Goal: Transaction & Acquisition: Purchase product/service

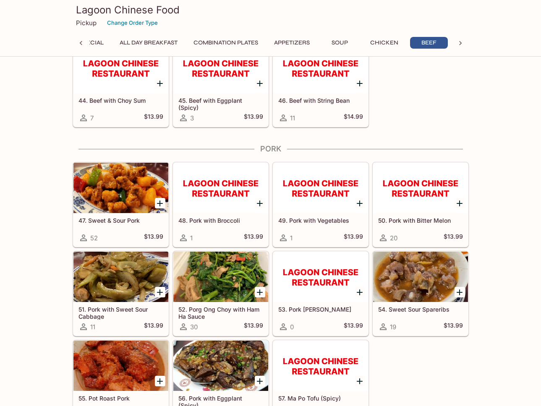
scroll to position [1573, 0]
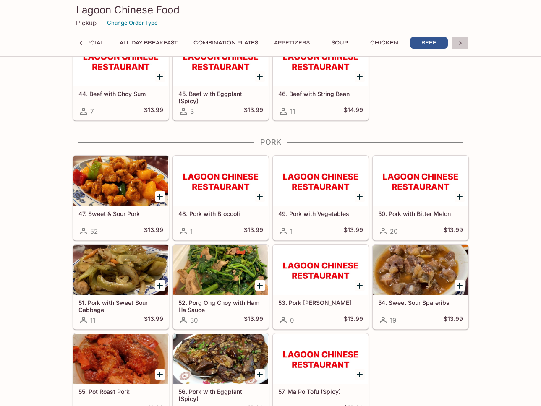
click at [456, 45] on icon at bounding box center [460, 43] width 8 height 8
click at [133, 39] on button "Pork" at bounding box center [125, 43] width 38 height 12
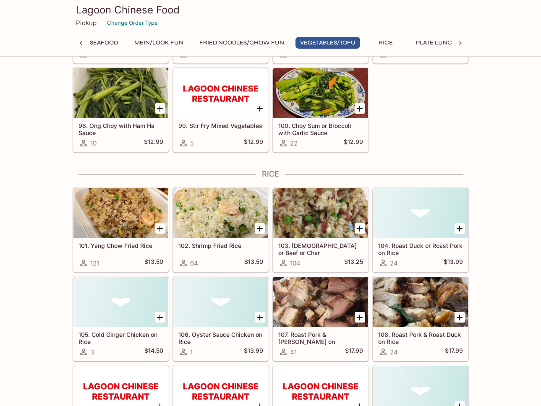
scroll to position [2944, 0]
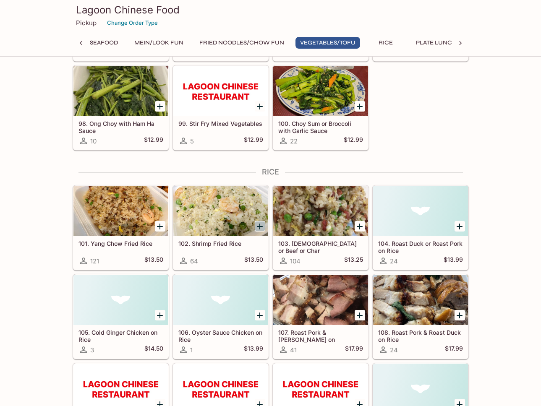
click at [257, 224] on icon "Add 102. Shrimp Fried Rice" at bounding box center [260, 227] width 10 height 10
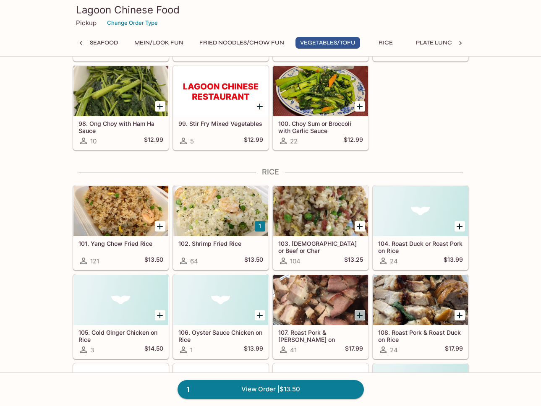
click at [357, 317] on icon "Add 107. Roast Pork & Char Siu on Rice" at bounding box center [359, 315] width 10 height 10
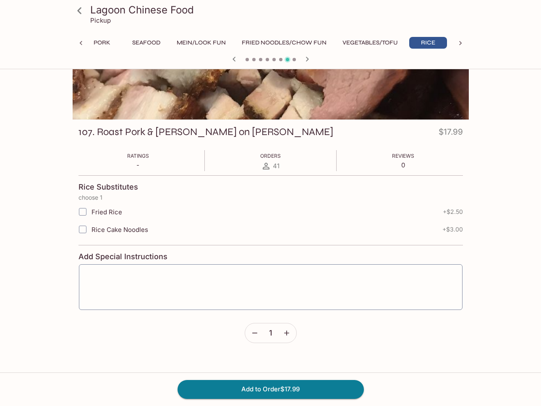
scroll to position [73, 0]
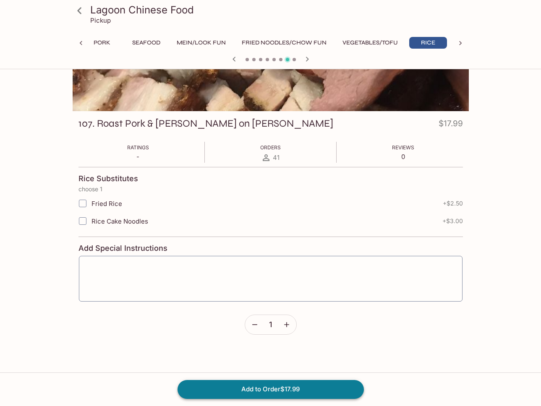
click at [248, 388] on button "Add to Order $17.99" at bounding box center [270, 389] width 186 height 18
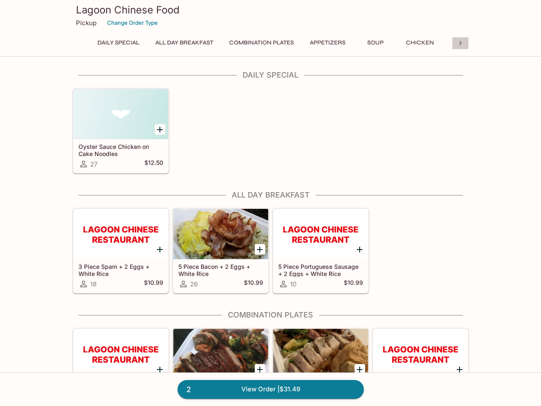
click at [459, 42] on icon at bounding box center [460, 43] width 8 height 8
click at [137, 44] on button "Rice" at bounding box center [126, 43] width 38 height 12
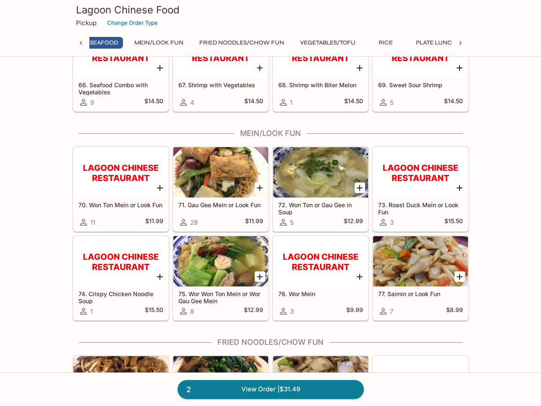
scroll to position [2187, 0]
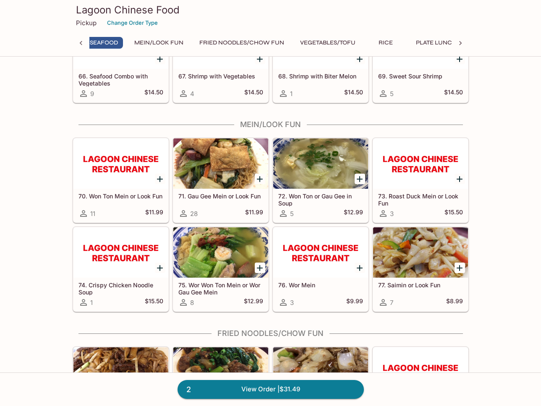
click at [212, 188] on div at bounding box center [220, 163] width 95 height 50
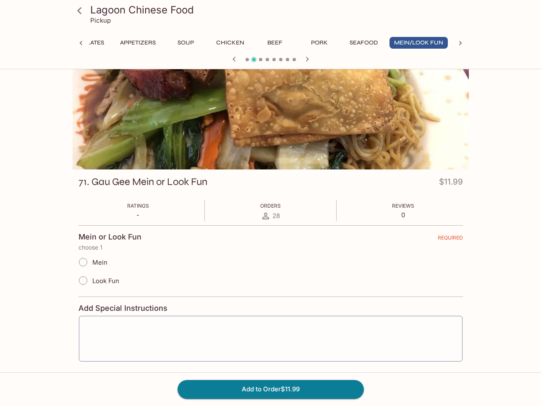
scroll to position [16, 0]
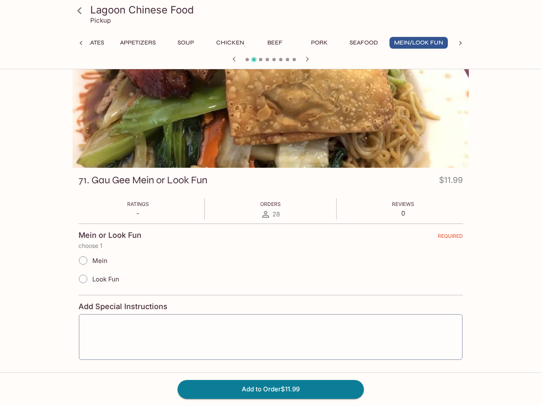
click at [101, 263] on span "Mein" at bounding box center [99, 261] width 15 height 8
click at [92, 263] on input "Mein" at bounding box center [83, 261] width 18 height 18
radio input "true"
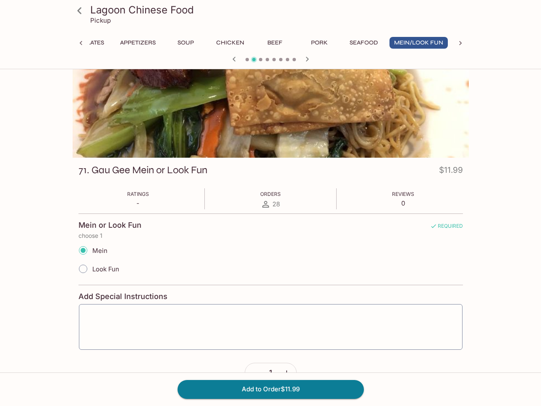
scroll to position [29, 0]
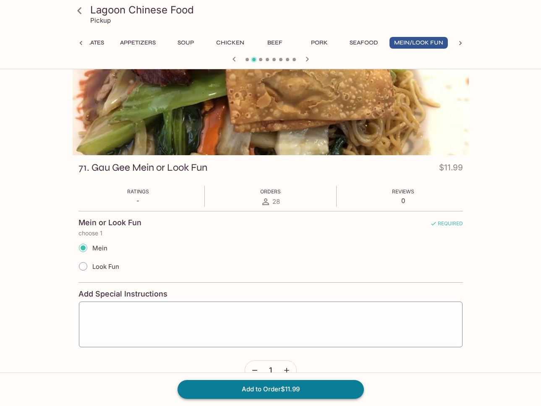
click at [258, 390] on button "Add to Order $11.99" at bounding box center [270, 389] width 186 height 18
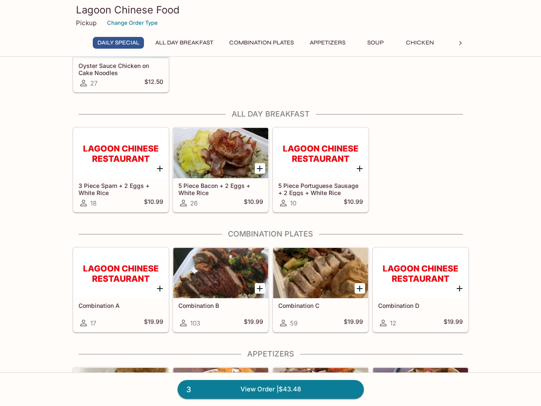
scroll to position [115, 0]
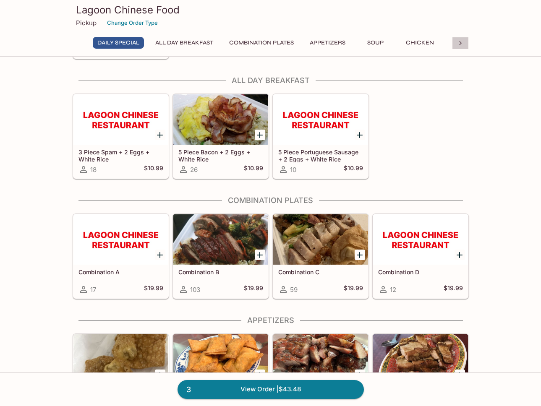
click at [456, 42] on icon at bounding box center [460, 43] width 8 height 8
click at [157, 43] on button "Pork" at bounding box center [160, 43] width 38 height 12
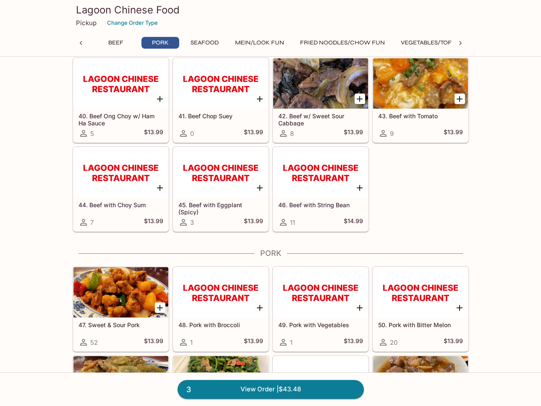
scroll to position [1639, 0]
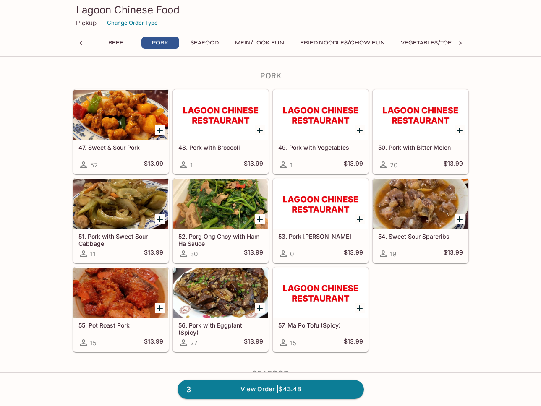
click at [158, 131] on icon "Add 47. Sweet & Sour Pork" at bounding box center [160, 130] width 10 height 10
click at [317, 394] on link "4 View Order | $57.47" at bounding box center [270, 389] width 186 height 18
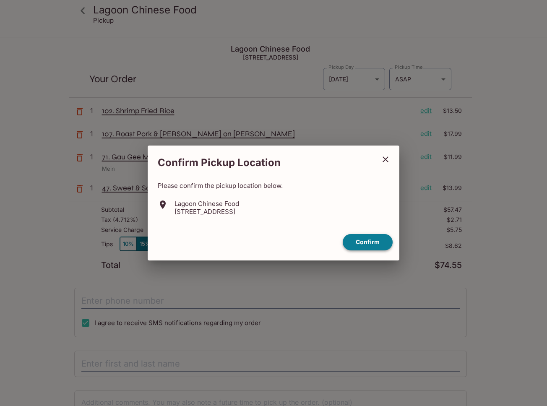
click at [373, 241] on button "Confirm" at bounding box center [368, 242] width 50 height 16
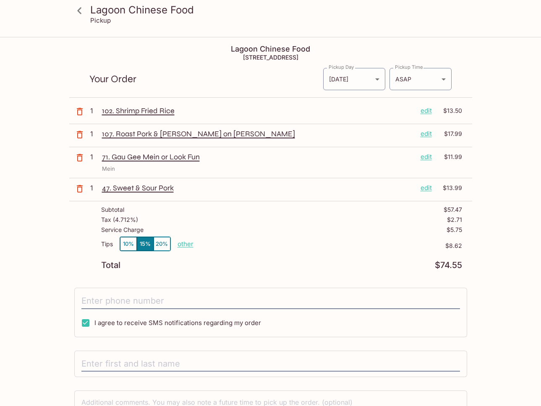
click at [186, 244] on p "other" at bounding box center [185, 244] width 16 height 8
drag, startPoint x: 249, startPoint y: 245, endPoint x: 222, endPoint y: 245, distance: 27.7
click at [180, 243] on p "other" at bounding box center [185, 244] width 16 height 8
drag, startPoint x: 232, startPoint y: 240, endPoint x: 262, endPoint y: 242, distance: 29.4
click at [262, 242] on div "Tips 10% 15% 20% Done 8.62 $8.62" at bounding box center [281, 249] width 361 height 25
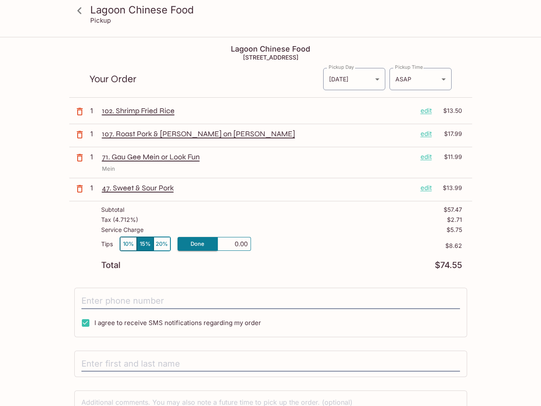
type input "0.00"
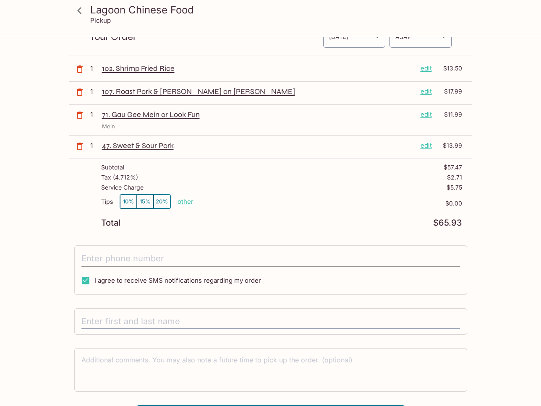
scroll to position [45, 0]
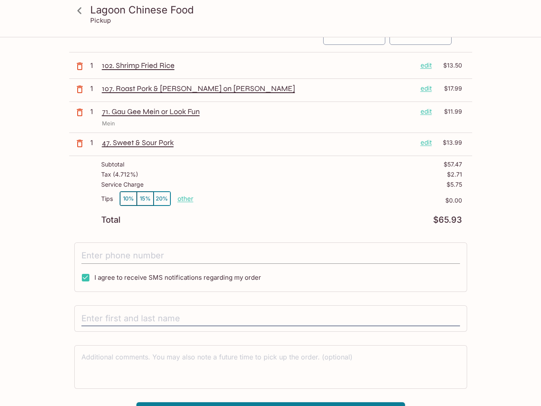
click at [250, 259] on input "tel" at bounding box center [270, 256] width 378 height 16
click at [253, 258] on input "tel" at bounding box center [270, 256] width 378 height 16
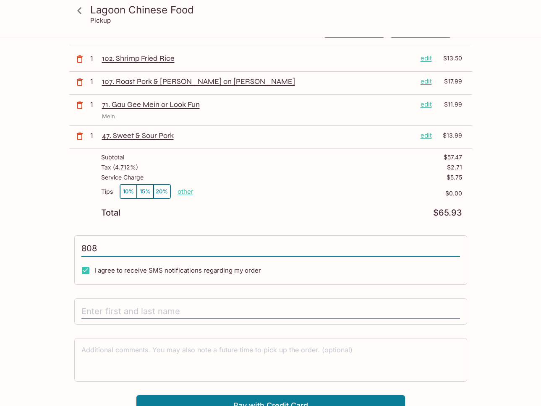
scroll to position [50, 0]
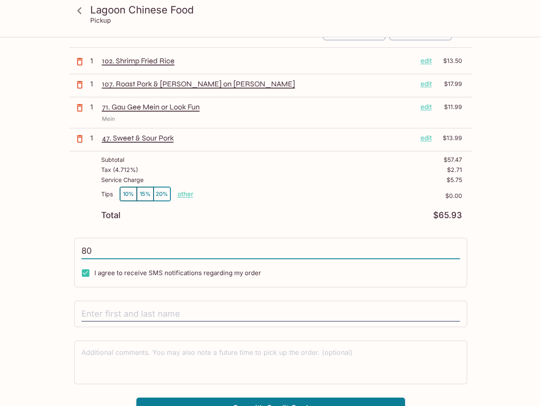
type input "8"
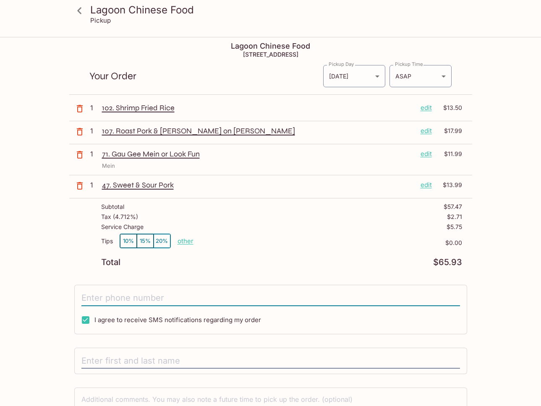
scroll to position [0, 0]
